Goal: Find specific page/section: Find specific page/section

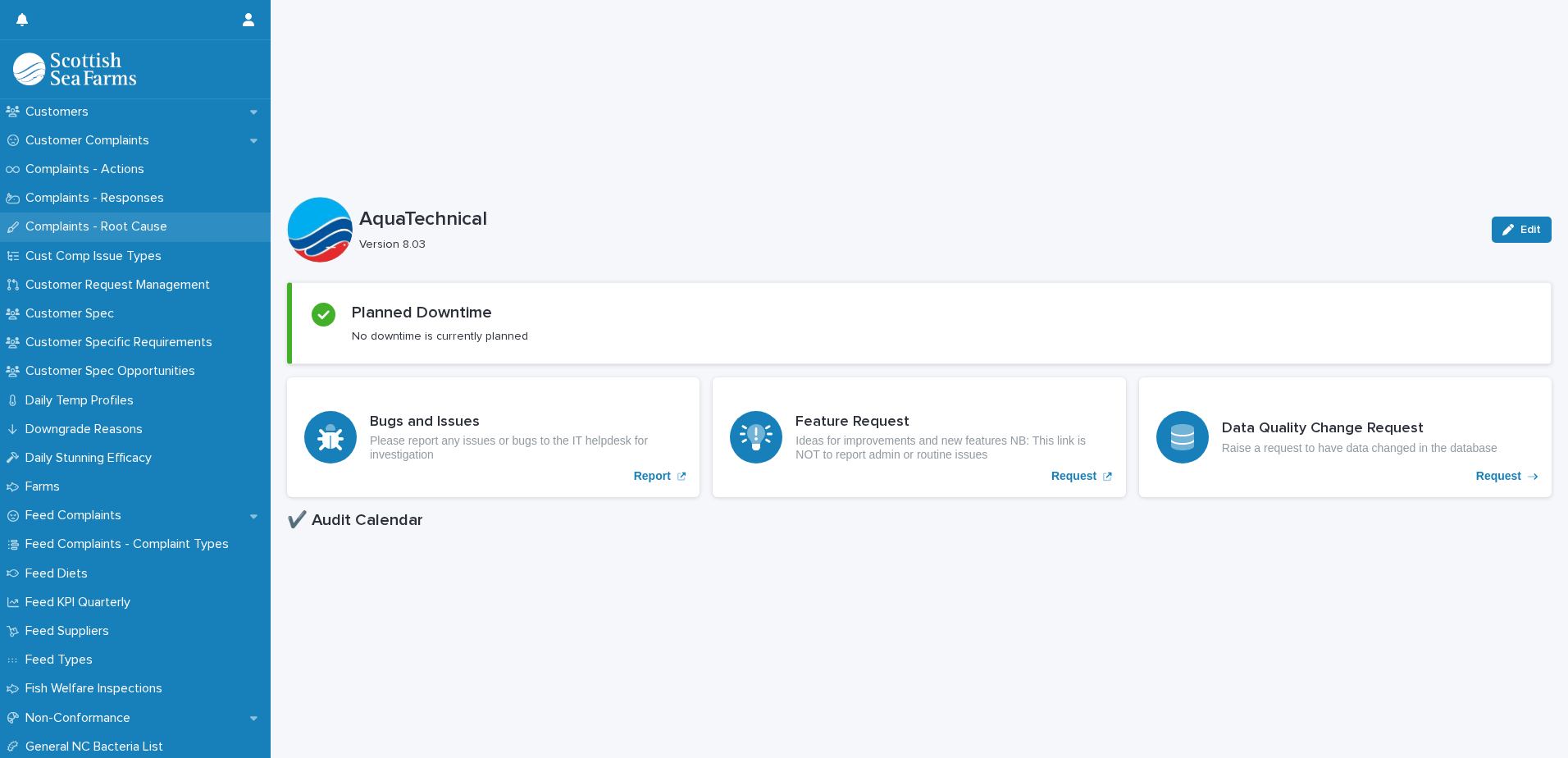
scroll to position [739, 0]
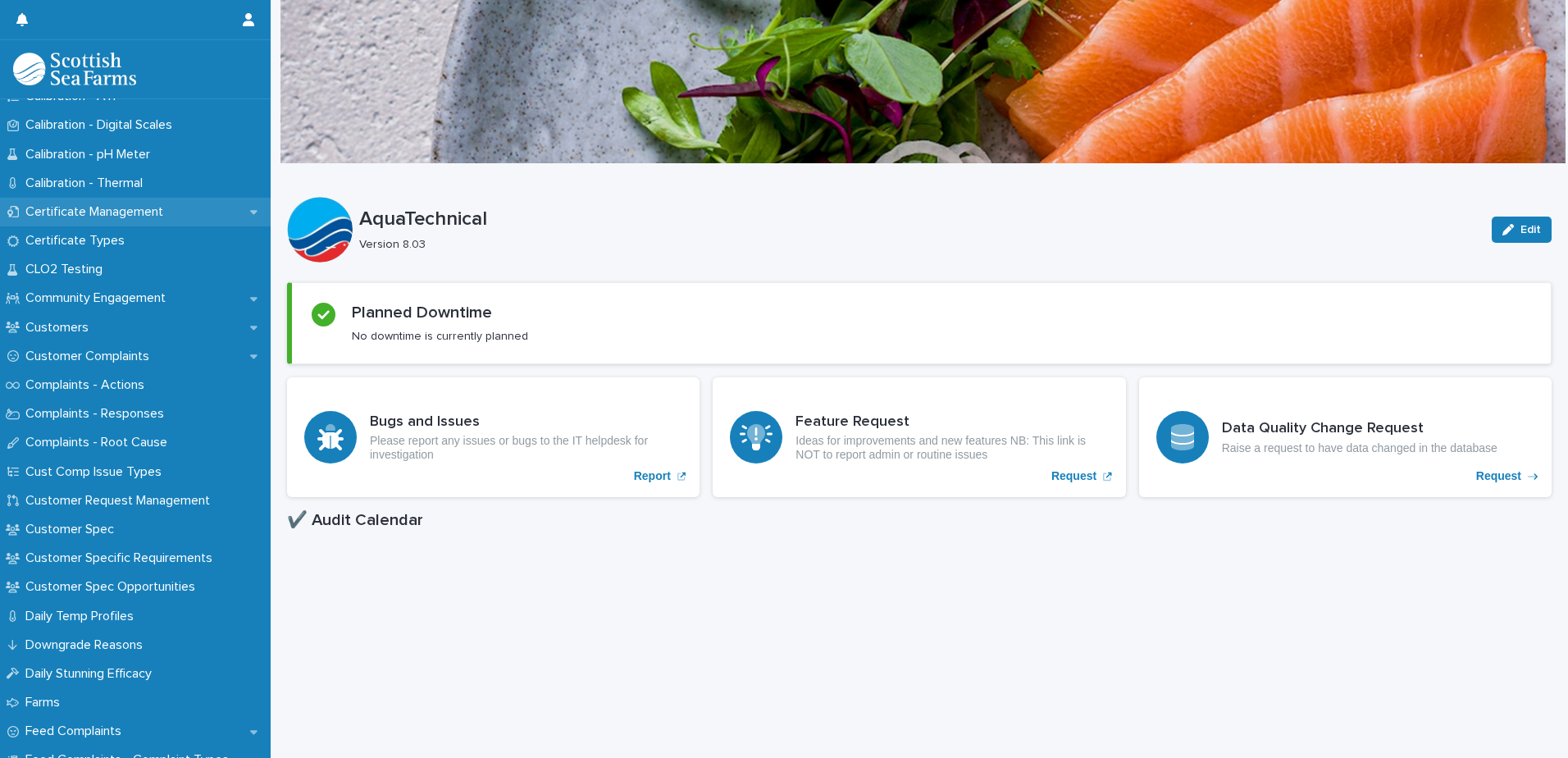
click at [136, 208] on p "Certificate Management" at bounding box center [98, 211] width 157 height 16
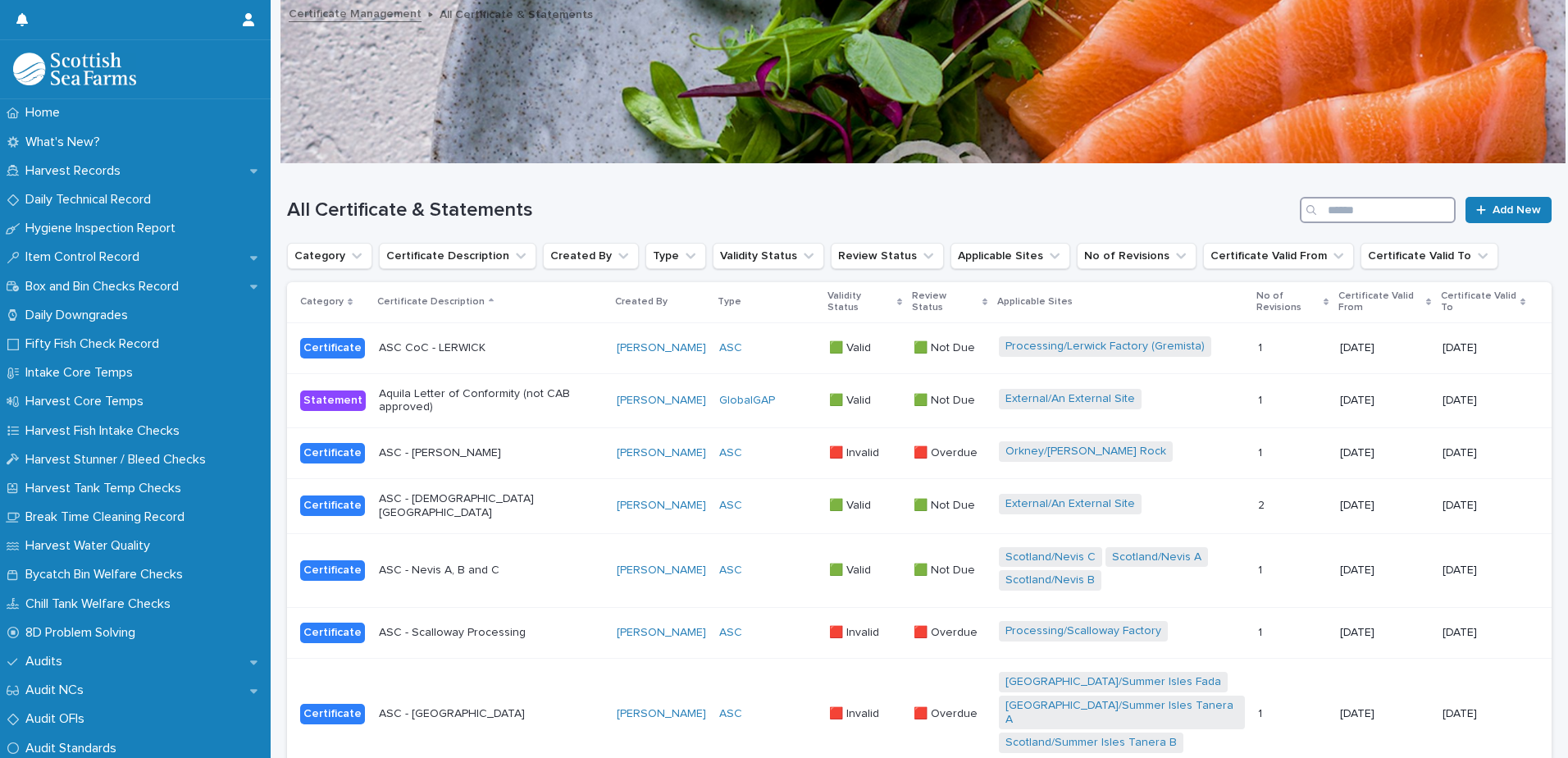
click at [1318, 209] on input "Search" at bounding box center [1377, 209] width 155 height 27
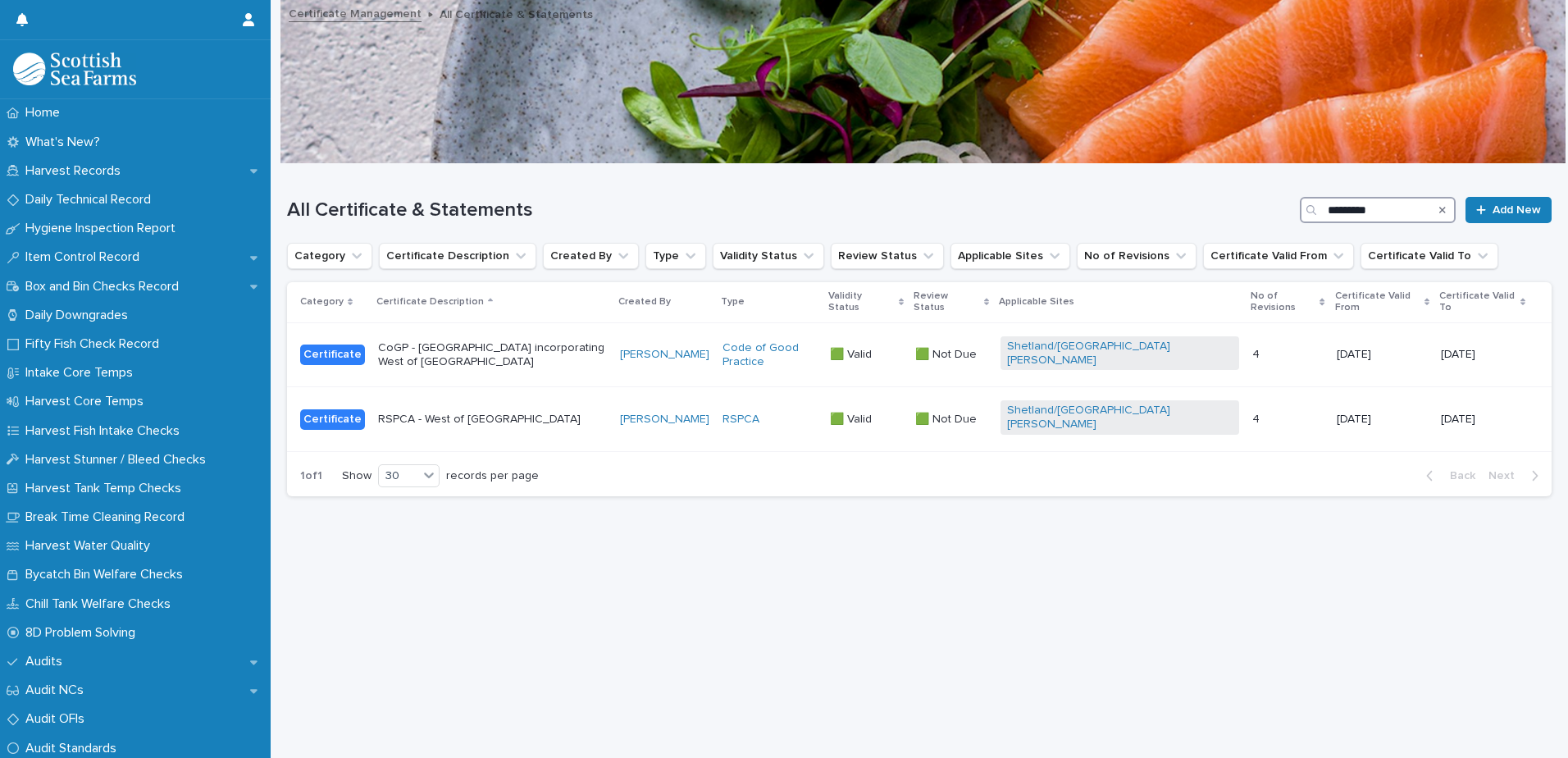
type input "*********"
click at [515, 341] on p "CoGP - [GEOGRAPHIC_DATA] incorporating West of [GEOGRAPHIC_DATA]" at bounding box center [493, 355] width 228 height 28
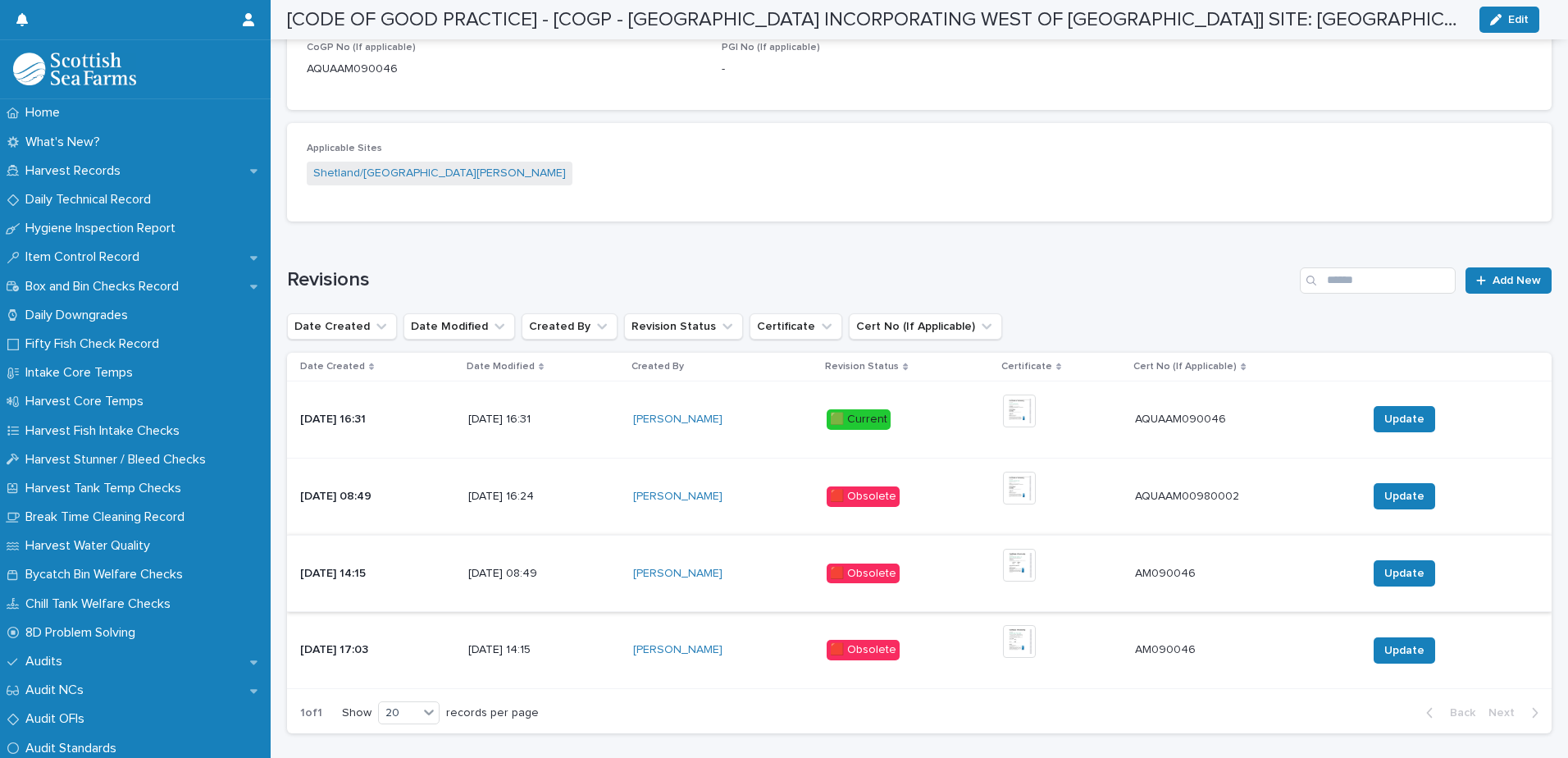
scroll to position [902, 0]
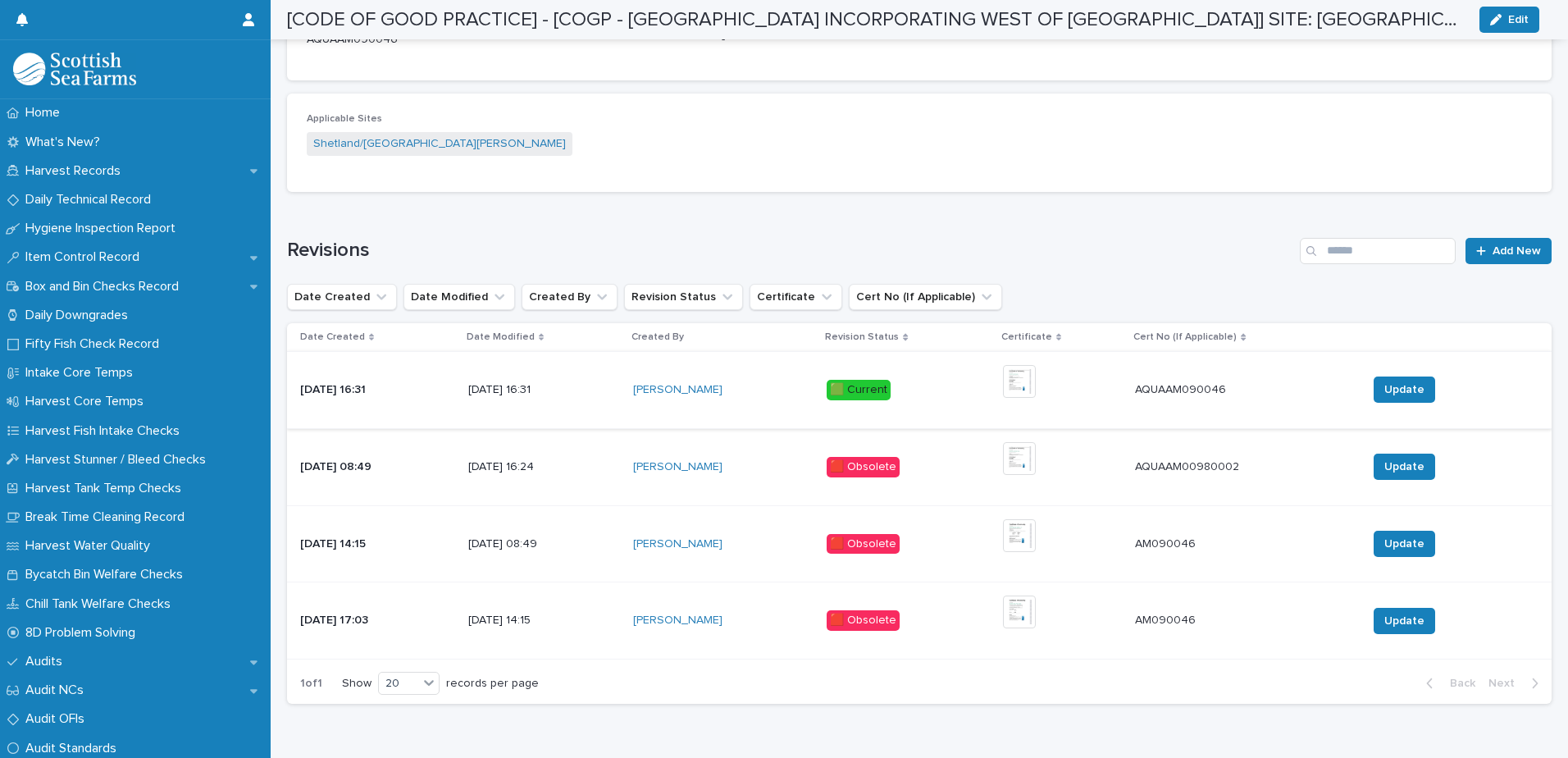
click at [1035, 365] on img at bounding box center [1019, 381] width 33 height 33
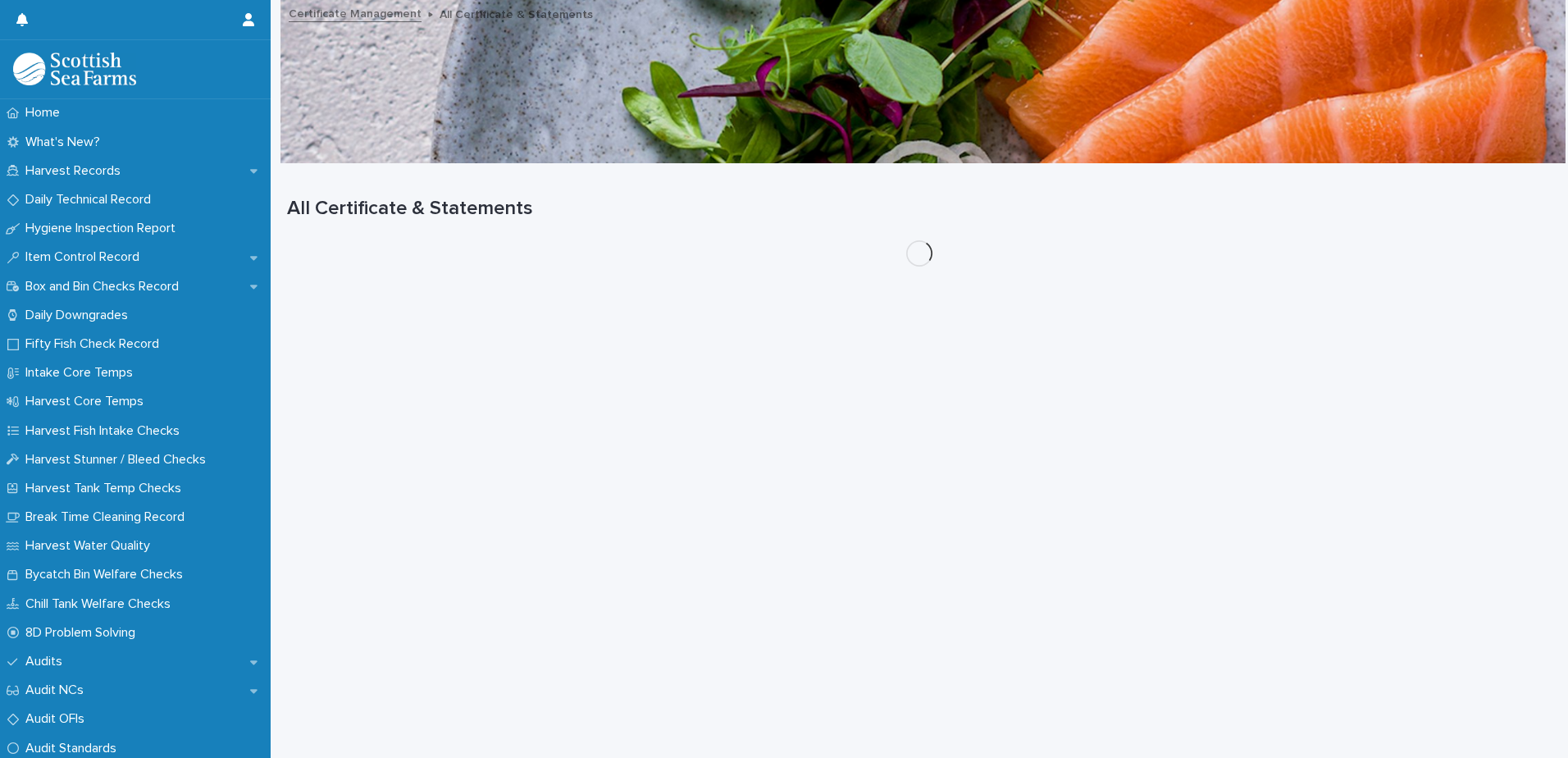
scroll to position [12, 0]
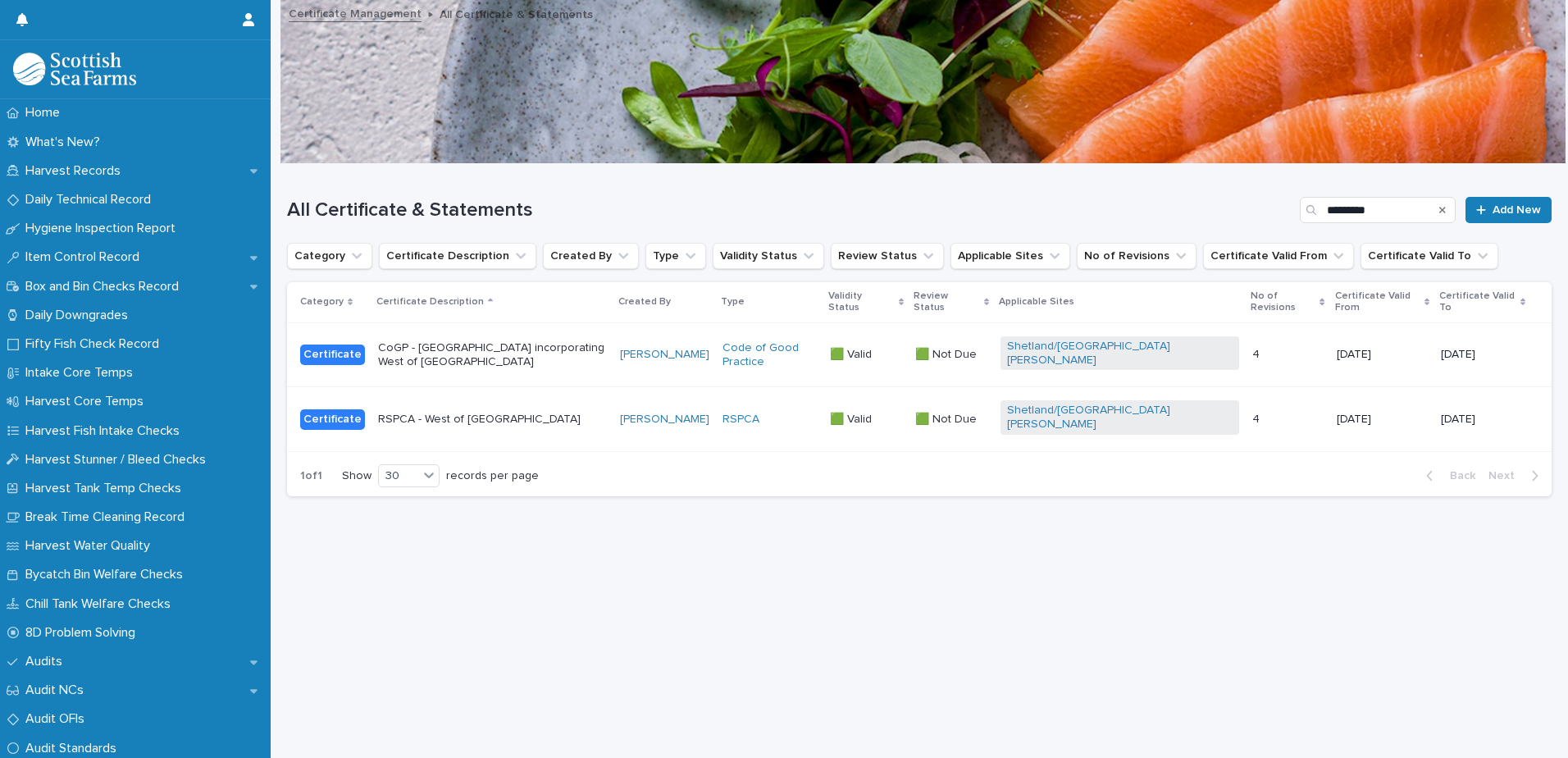
click at [607, 341] on p "CoGP - [GEOGRAPHIC_DATA] incorporating West of [GEOGRAPHIC_DATA]" at bounding box center [493, 355] width 228 height 28
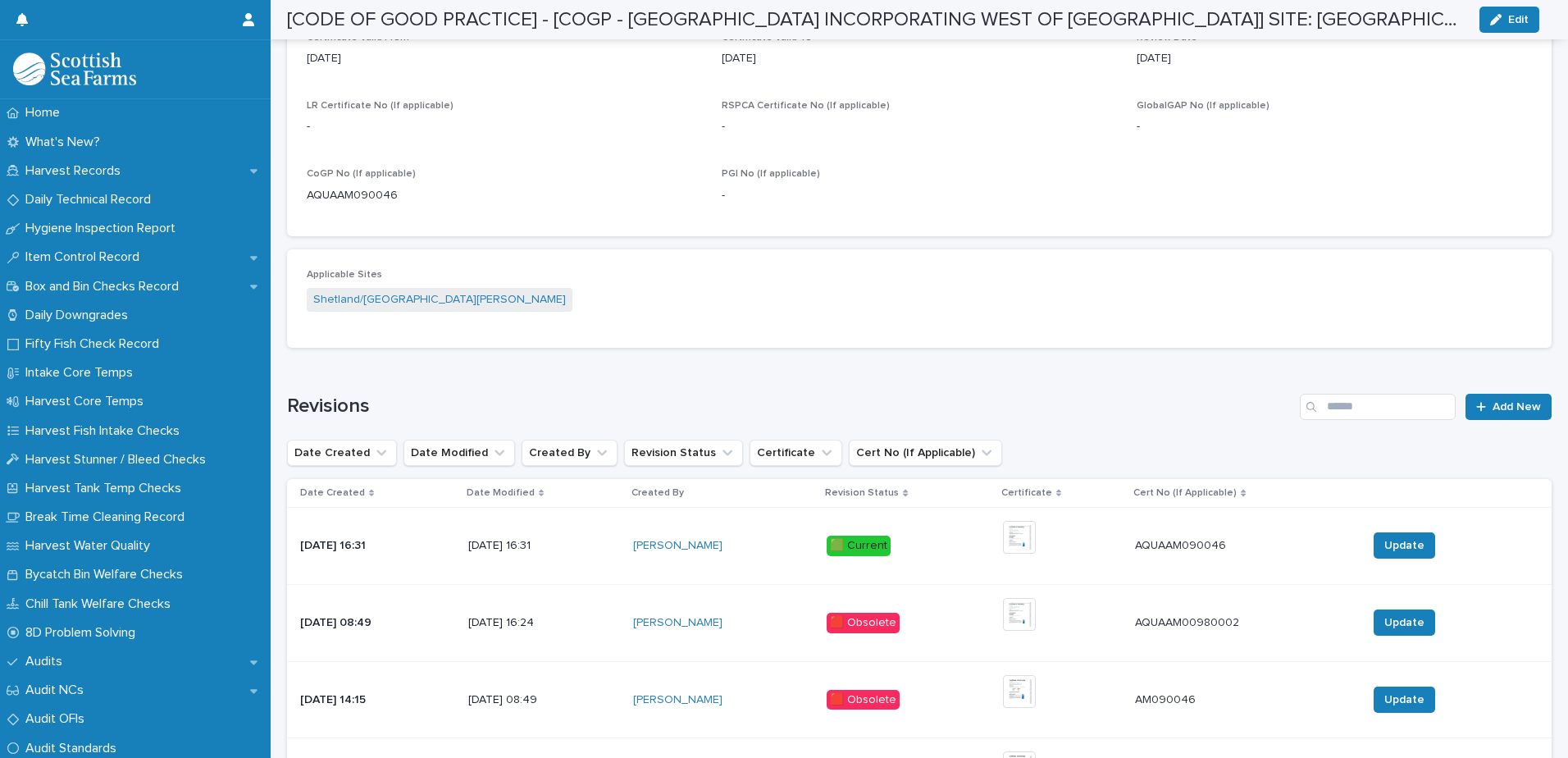
scroll to position [753, 0]
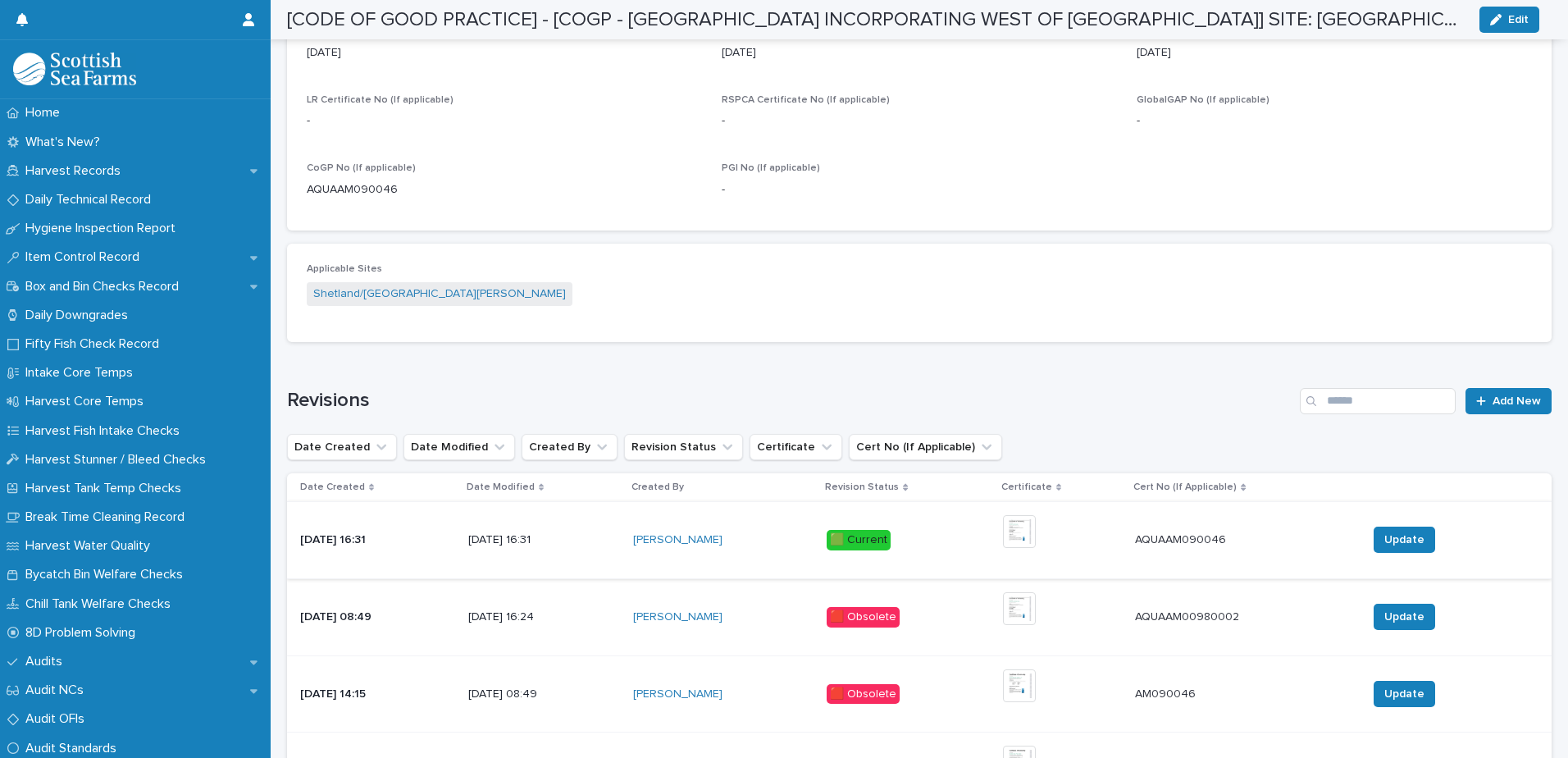
click at [1035, 516] on img at bounding box center [1019, 532] width 33 height 33
